Goal: Task Accomplishment & Management: Use online tool/utility

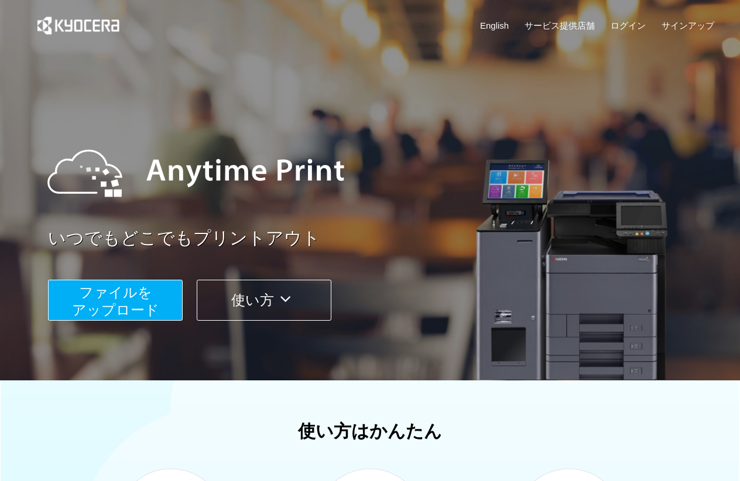
click at [102, 297] on span "ファイルを ​​アップロード" at bounding box center [115, 300] width 87 height 33
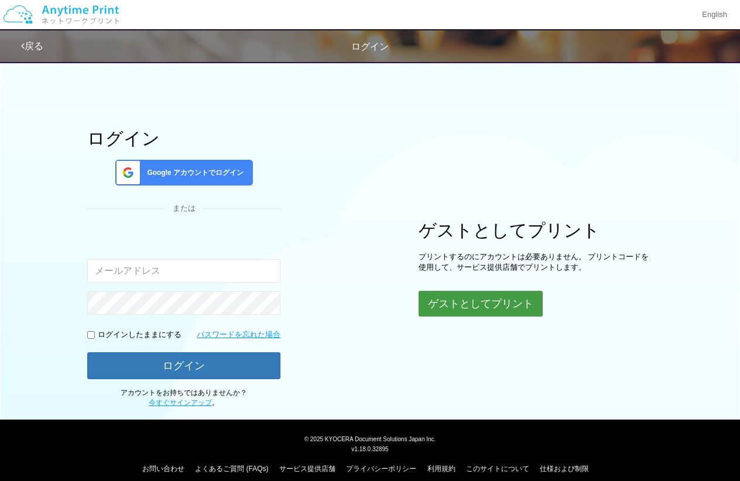
click at [468, 300] on button "ゲストとしてプリント" at bounding box center [481, 304] width 124 height 26
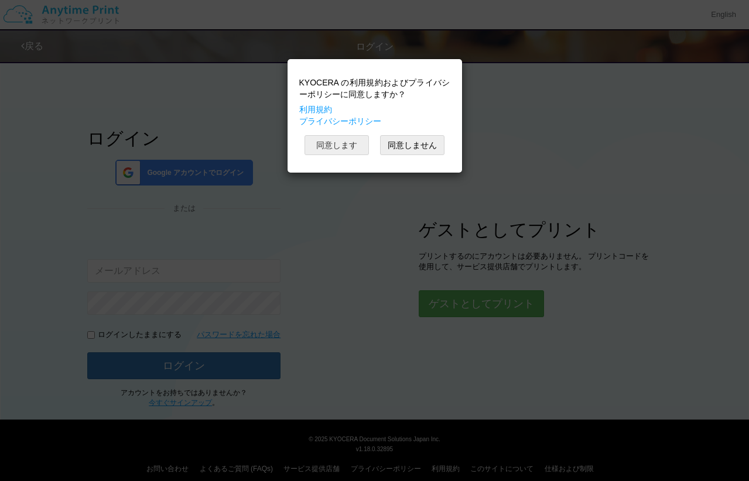
click at [358, 140] on button "同意します" at bounding box center [336, 145] width 64 height 20
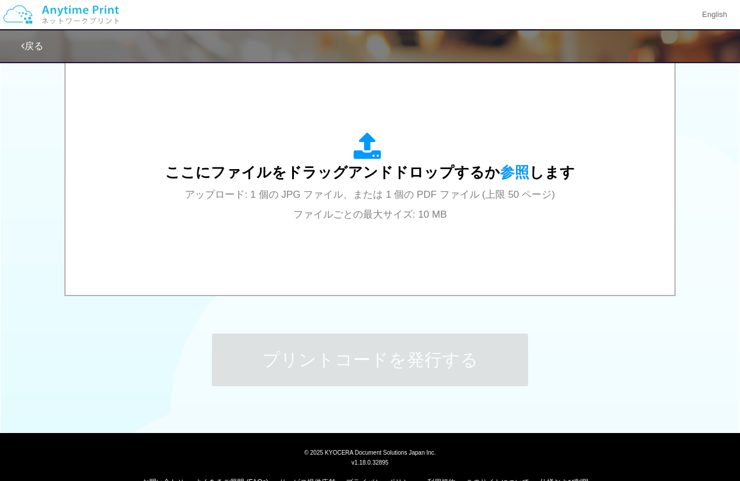
scroll to position [409, 0]
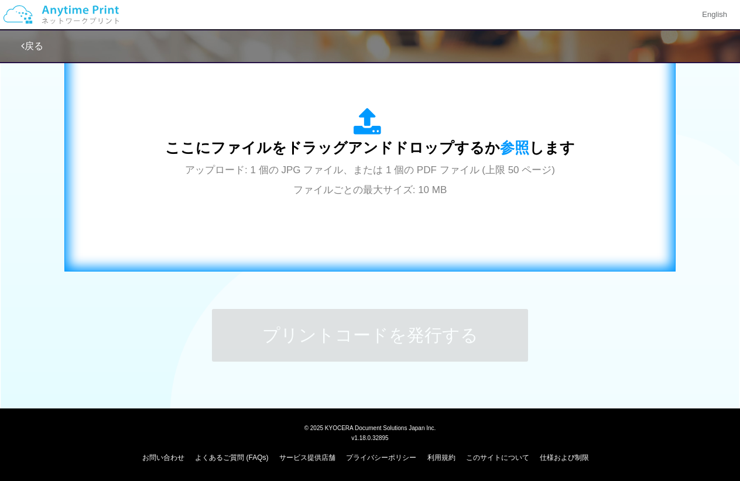
click at [509, 247] on div "ここにファイルをドラッグアンドドロップするか 参照 します アップロード: 1 個の JPG ファイル、または 1 個の PDF ファイル (上限 50 ペー…" at bounding box center [370, 153] width 587 height 212
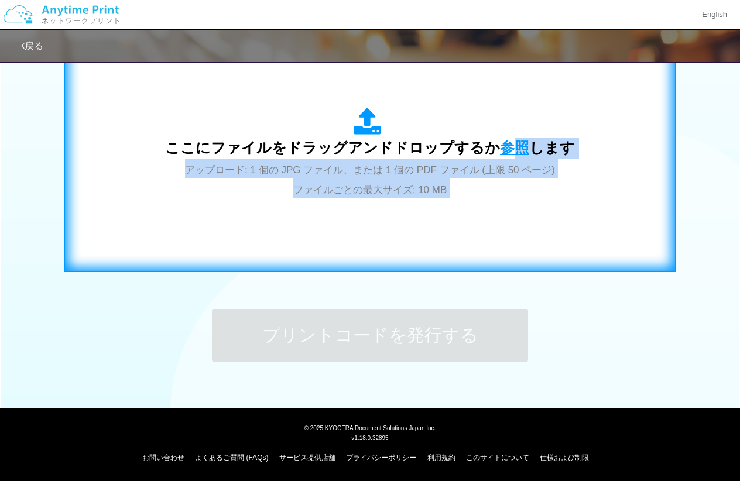
drag, startPoint x: 626, startPoint y: 340, endPoint x: 509, endPoint y: 154, distance: 219.9
click at [509, 154] on div "ステップ 1: 用紙の種類を選択 普通紙 写真用紙 普通紙 写真用紙 previous next slide 1 of 2 comma.current.act…" at bounding box center [370, 21] width 740 height 751
click at [509, 154] on span "参照" at bounding box center [514, 147] width 29 height 16
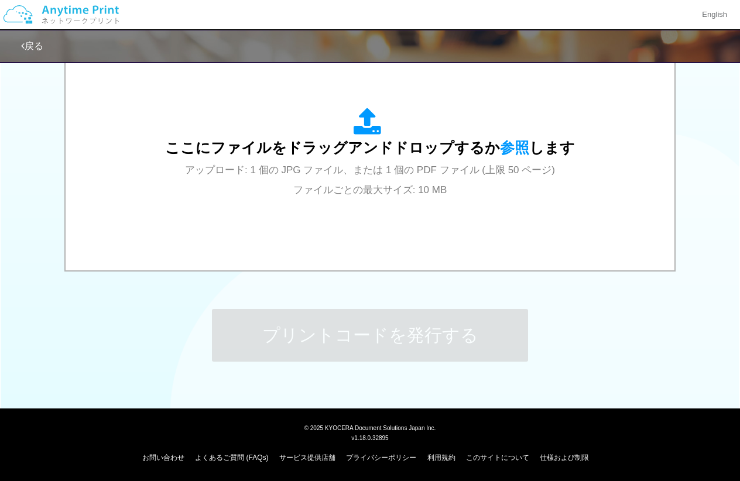
click at [86, 277] on div "ステップ 1: 用紙の種類を選択 普通紙 写真用紙 普通紙 写真用紙 previous next slide 1 of 2 comma.current.act…" at bounding box center [370, 21] width 740 height 751
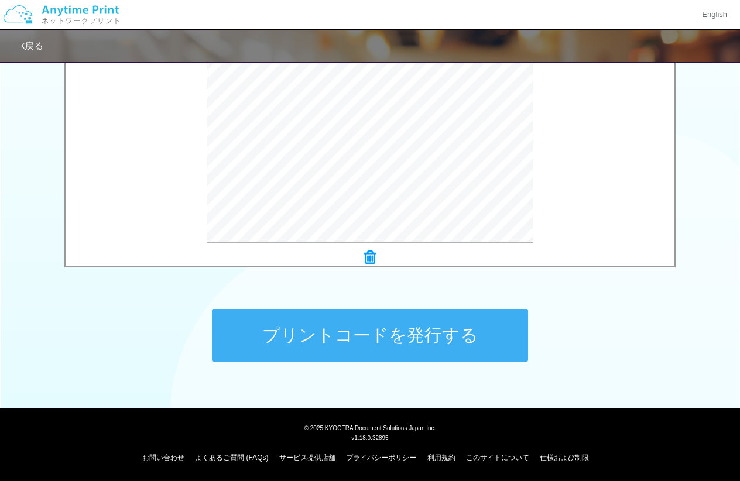
click at [354, 345] on button "プリントコードを発行する" at bounding box center [370, 335] width 316 height 53
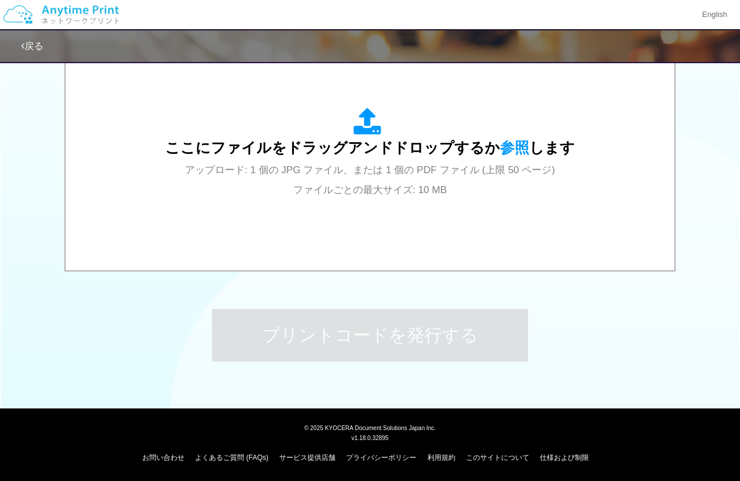
scroll to position [0, 0]
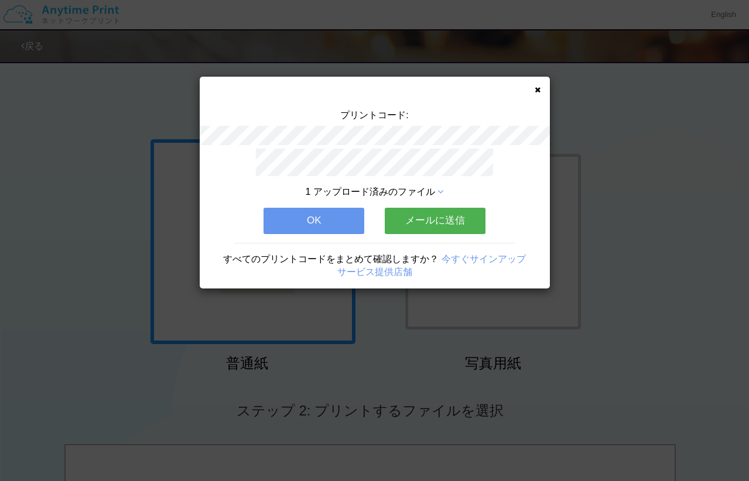
click at [347, 211] on button "OK" at bounding box center [313, 221] width 101 height 26
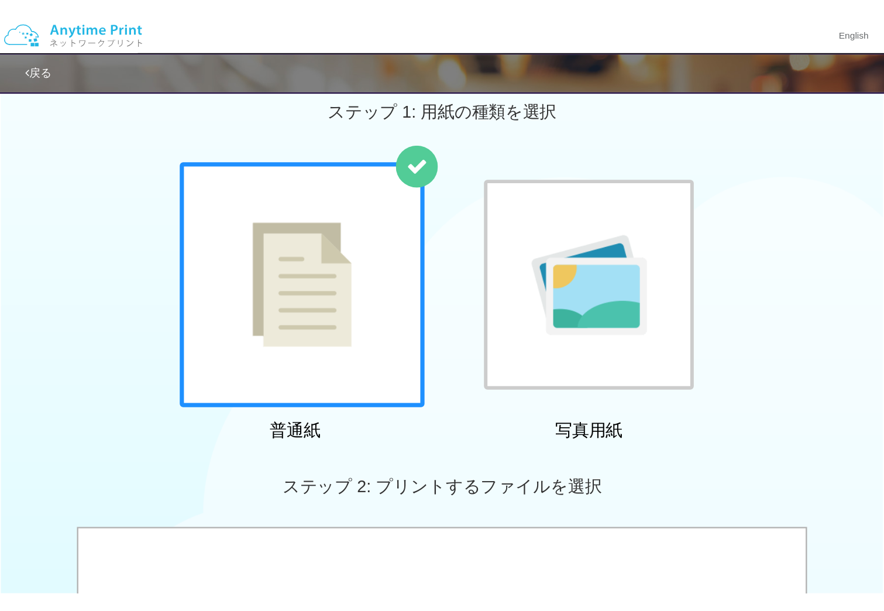
scroll to position [19, 0]
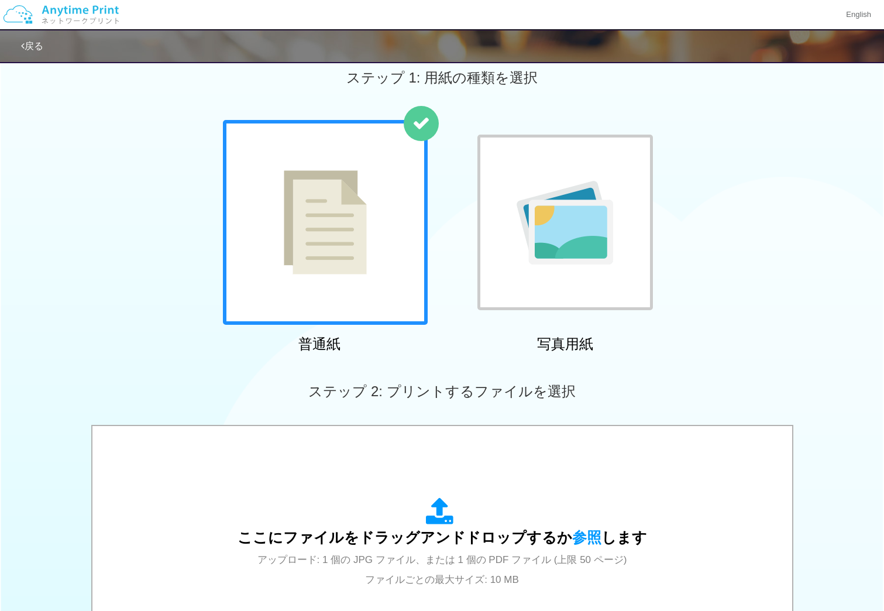
click at [46, 481] on div "ここにファイルをドラッグアンドドロップするか 参照 します アップロード: 1 個の JPG ファイル、または 1 個の PDF ファイル (上限 50 ペー…" at bounding box center [442, 544] width 884 height 239
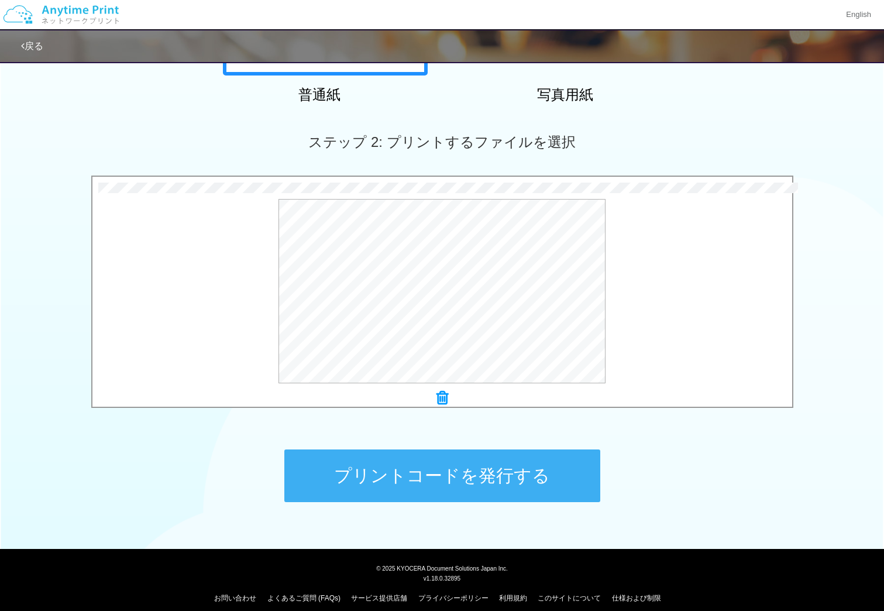
scroll to position [272, 0]
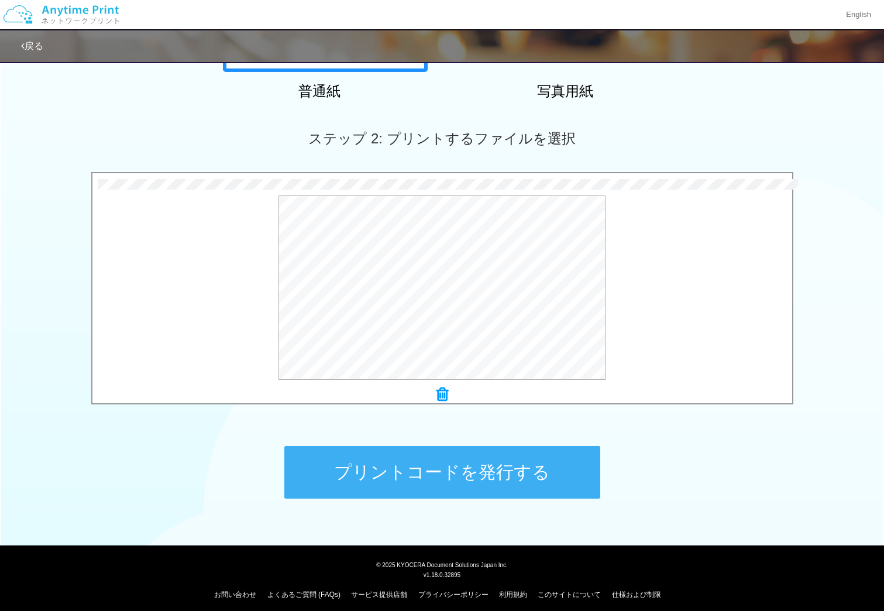
click at [527, 462] on button "プリントコードを発行する" at bounding box center [442, 472] width 316 height 53
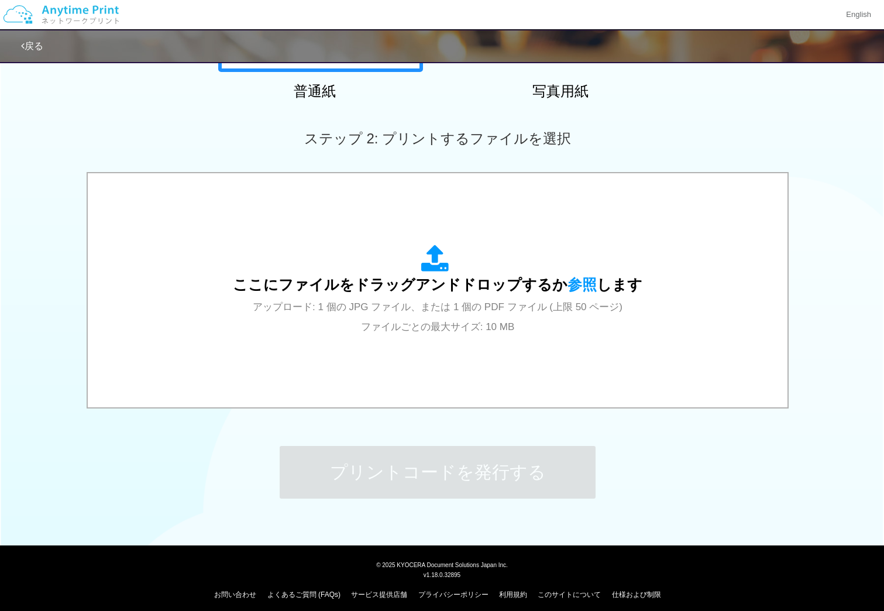
scroll to position [0, 0]
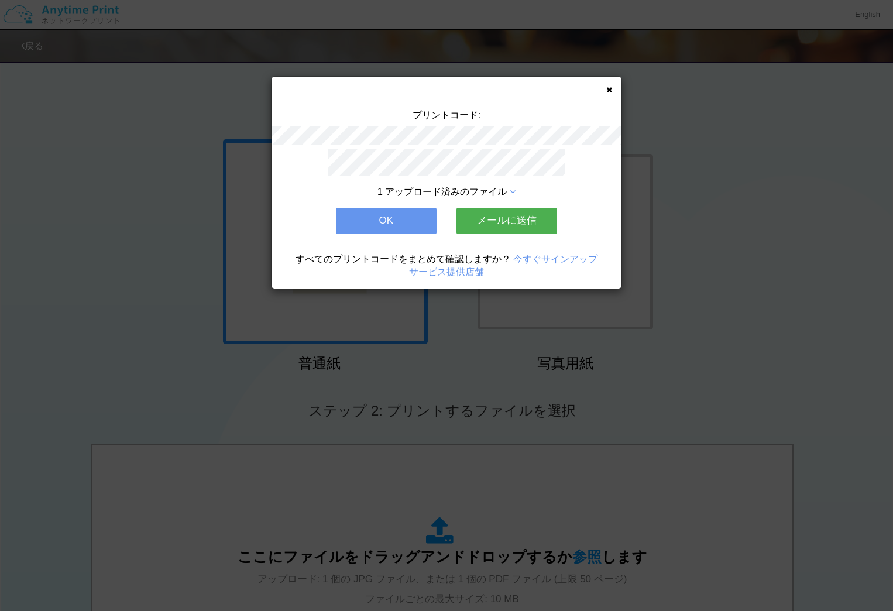
click at [313, 185] on div "1 アップロード済みのファイル OK メールに送信 すべてのプリントコードをまとめて確認しますか？ 今すぐサインアップ サービス提供店舗" at bounding box center [447, 219] width 350 height 140
click at [607, 91] on icon at bounding box center [609, 90] width 6 height 8
